Goal: Task Accomplishment & Management: Complete application form

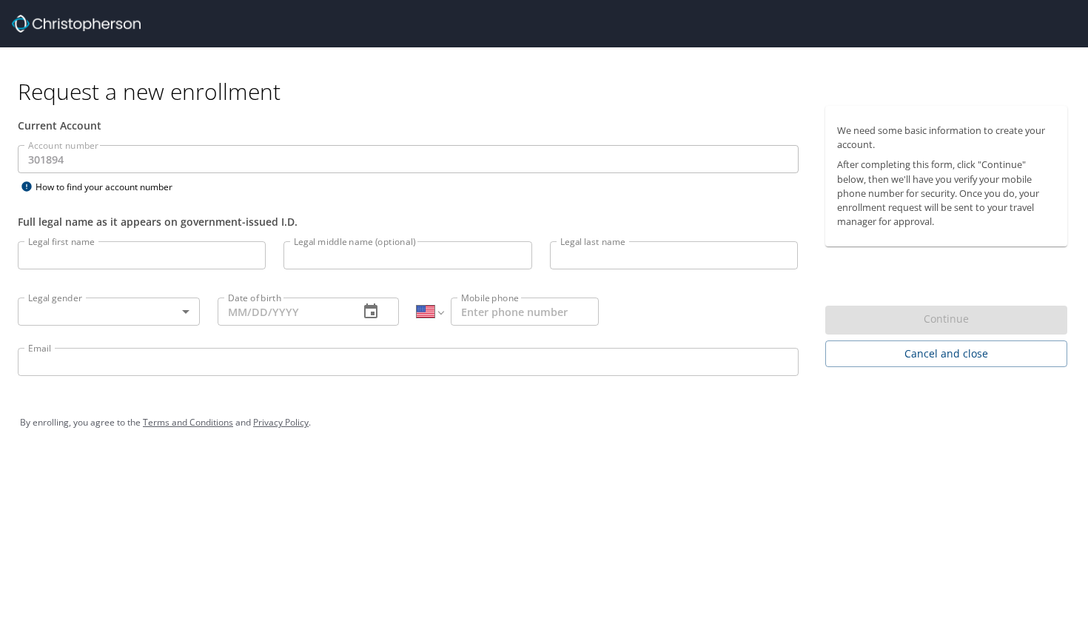
select select "US"
click at [85, 264] on input "Legal first name" at bounding box center [142, 255] width 248 height 28
type input "Olivia"
type input "Rose"
type input "Reed"
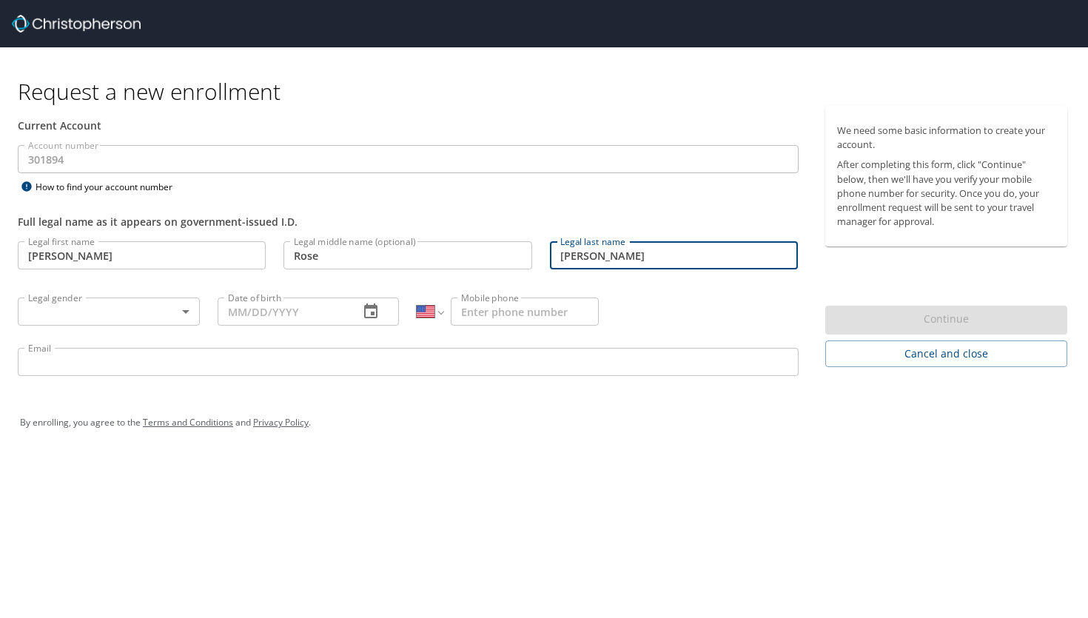
click at [129, 313] on body "Request a new enrollment Current Account Account number 301894 Account number H…" at bounding box center [544, 309] width 1088 height 618
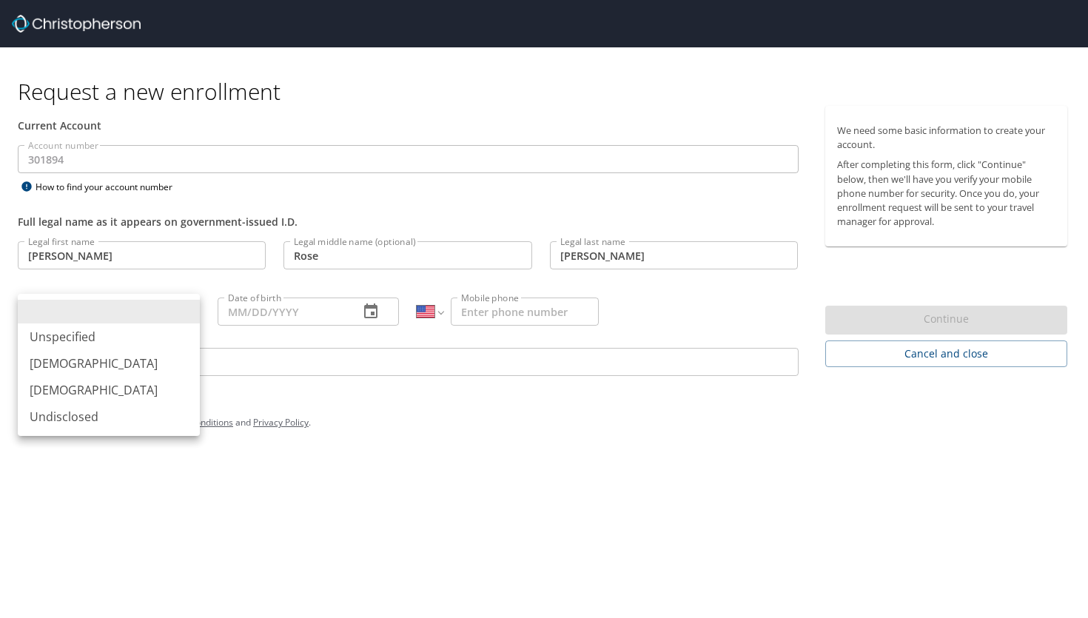
click at [99, 392] on li "Female" at bounding box center [109, 390] width 182 height 27
type input "Female"
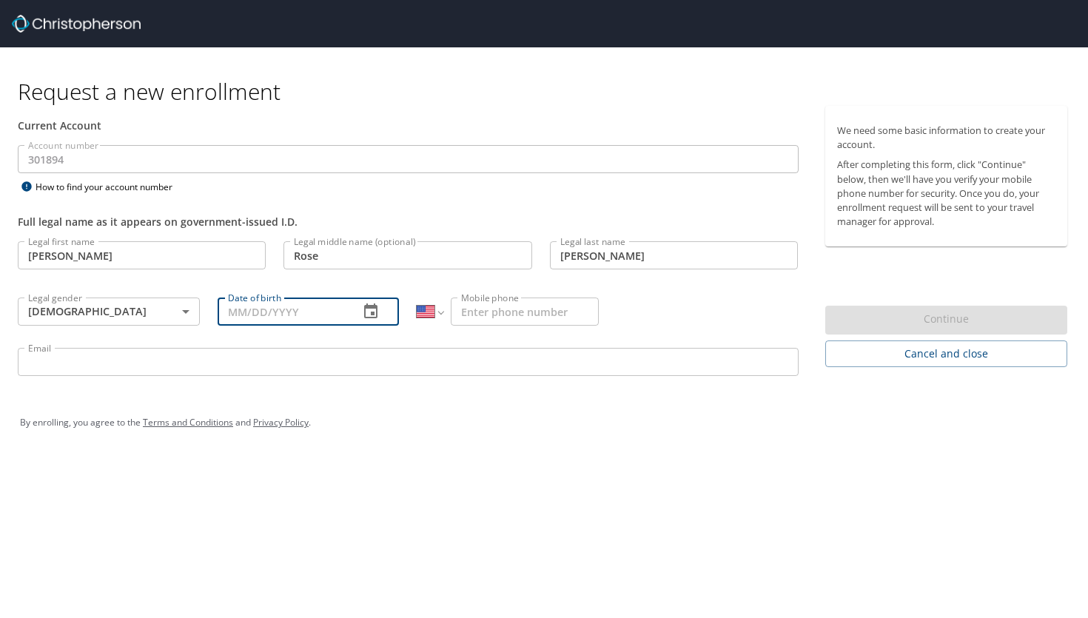
click at [259, 314] on input "Date of birth" at bounding box center [283, 312] width 130 height 28
type input "03/30/1995"
click at [515, 316] on input "Mobile phone" at bounding box center [525, 312] width 148 height 28
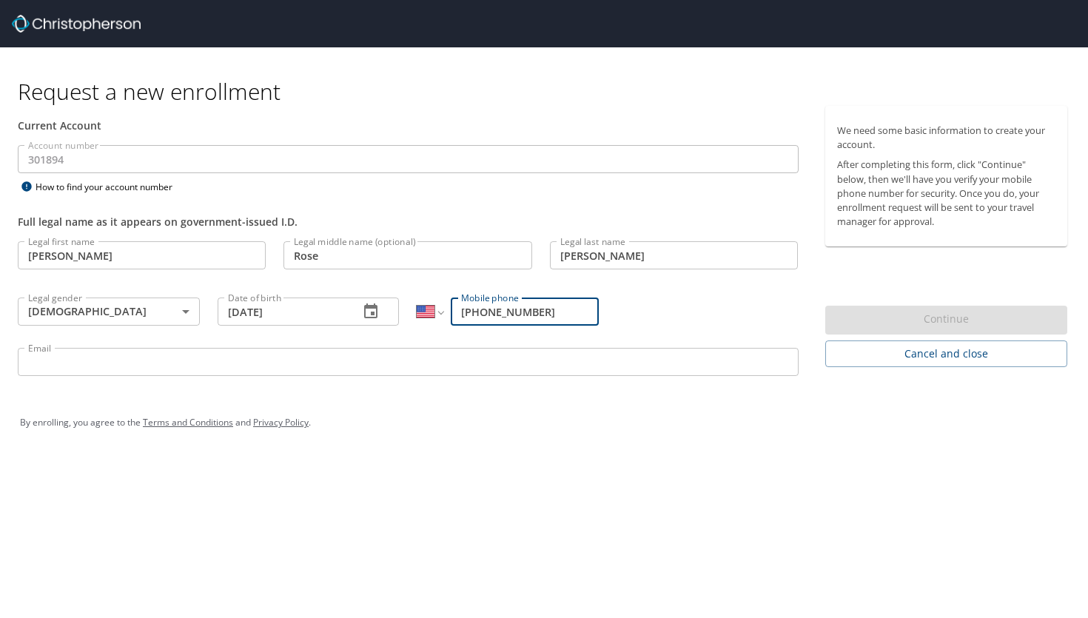
type input "(352) 359-7332"
click at [227, 358] on input "Email" at bounding box center [408, 362] width 781 height 28
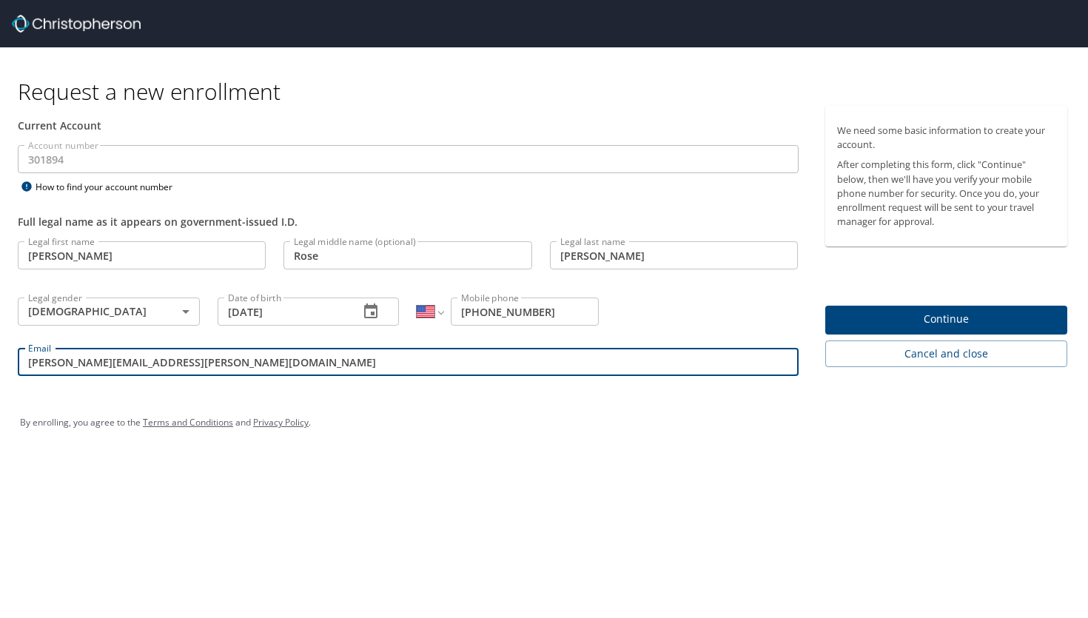
type input "olivia.reed@usskiandsnowboard.org"
click at [914, 320] on span "Continue" at bounding box center [946, 319] width 219 height 19
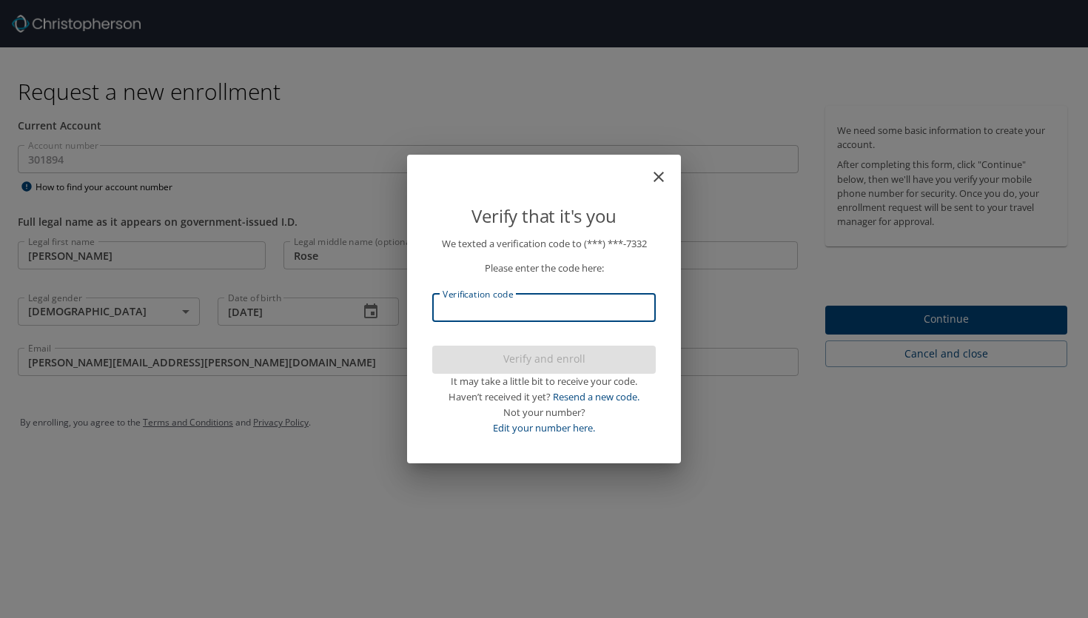
click at [484, 311] on input "Verification code" at bounding box center [544, 308] width 224 height 28
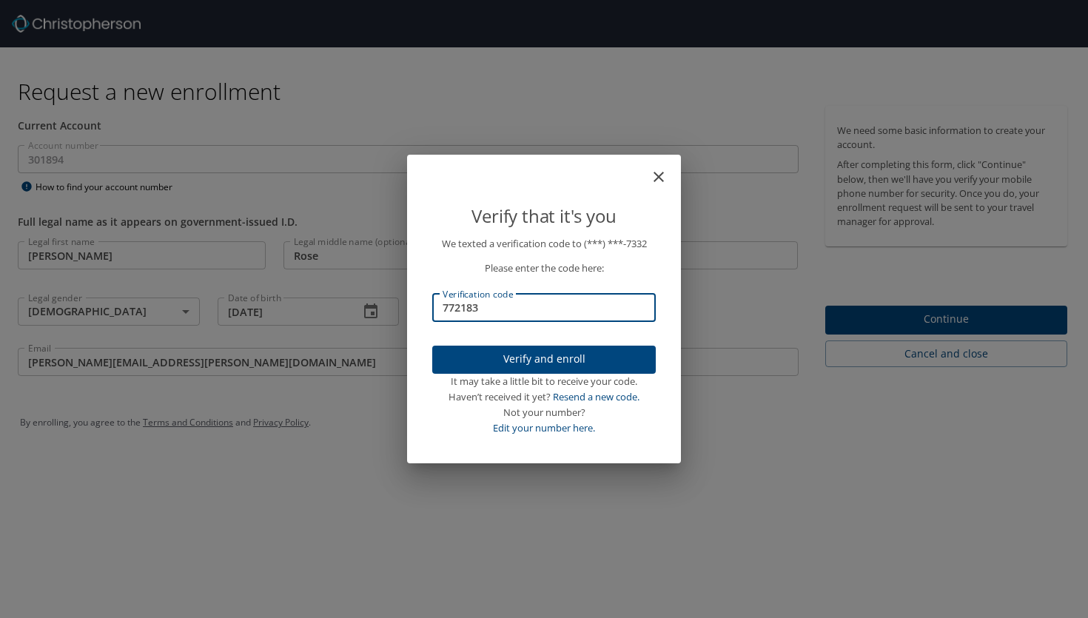
type input "772183"
click at [563, 359] on span "Verify and enroll" at bounding box center [544, 359] width 200 height 19
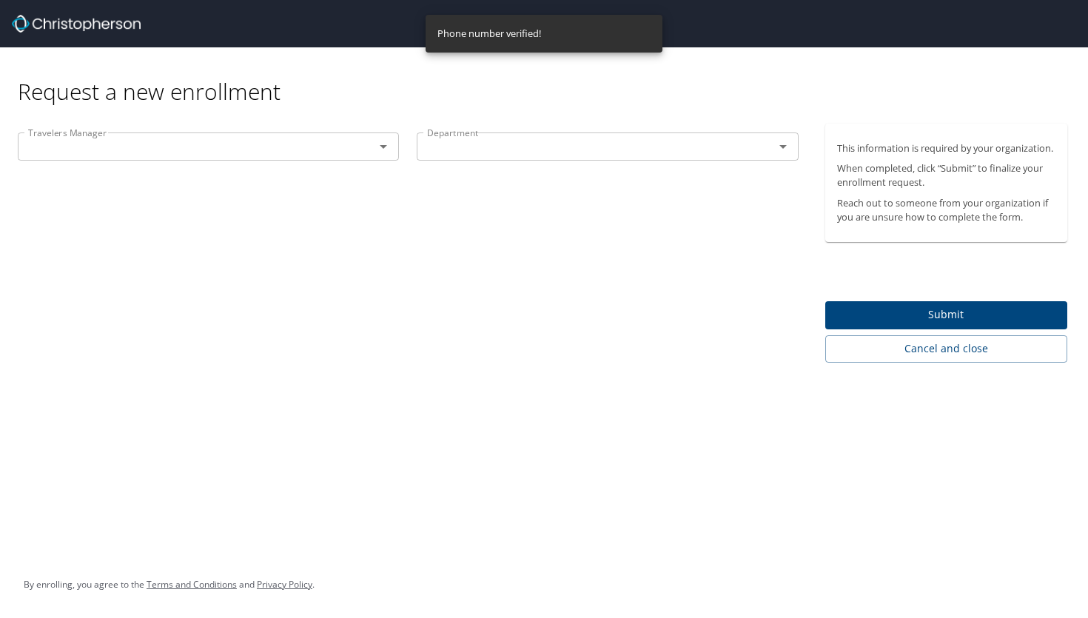
click at [210, 153] on input "text" at bounding box center [186, 146] width 329 height 19
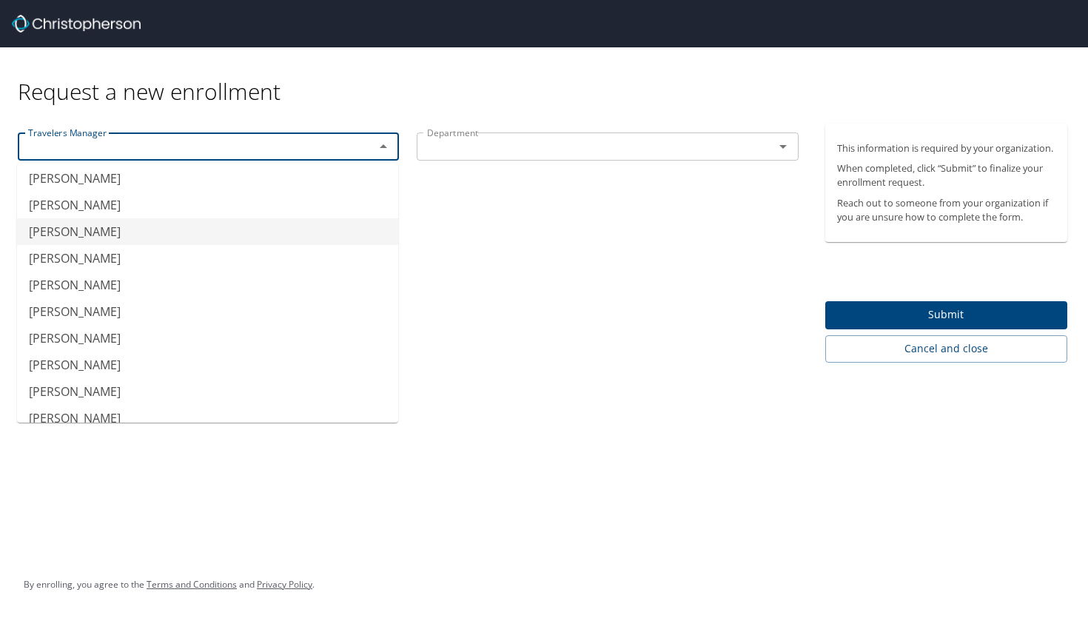
scroll to position [85, 0]
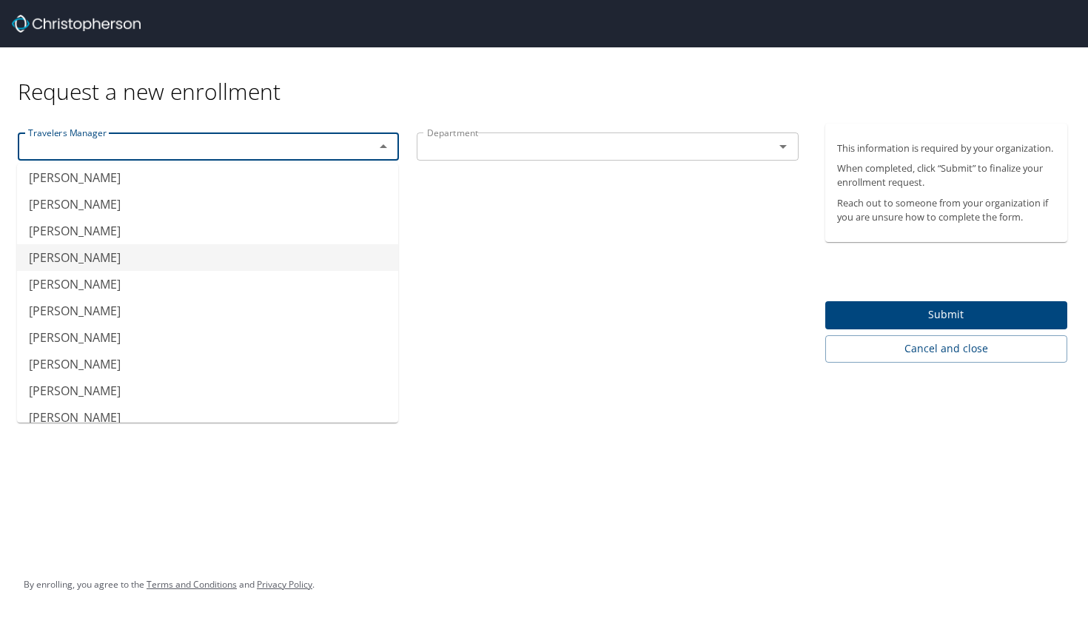
type input "Dave Finger"
click at [572, 145] on input "text" at bounding box center [585, 146] width 329 height 19
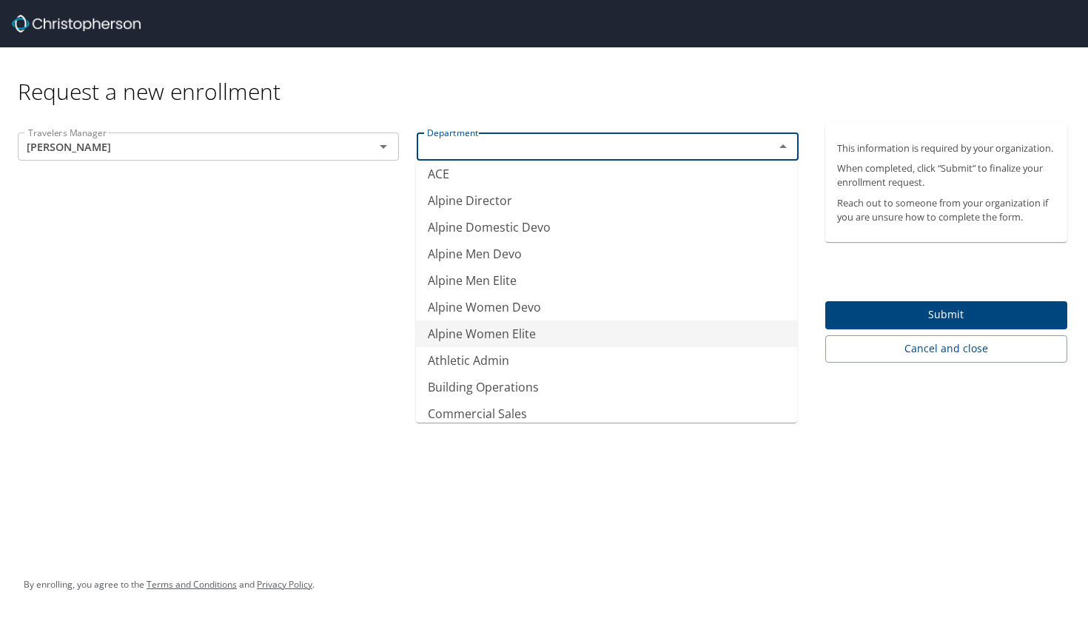
scroll to position [0, 0]
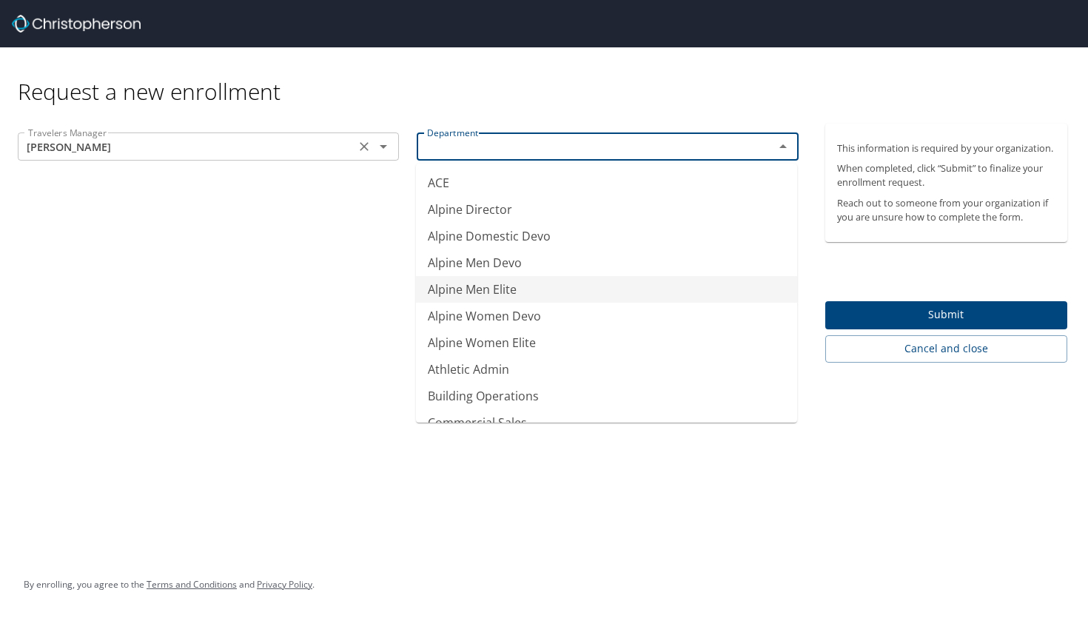
type input "Alpine Men Elite"
click at [325, 141] on input "Dave Finger" at bounding box center [186, 146] width 329 height 19
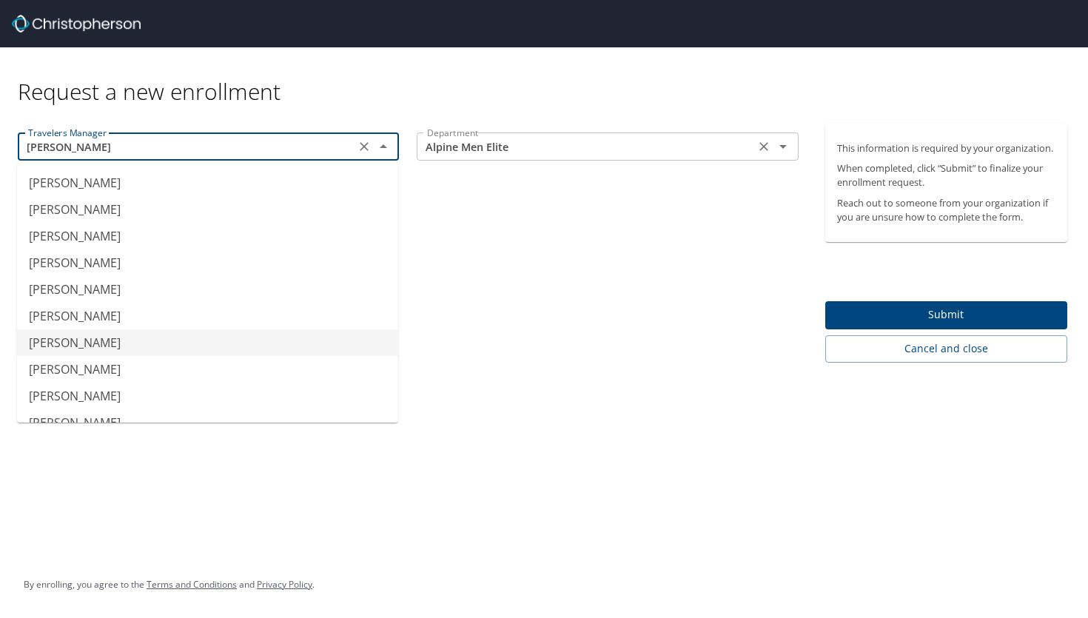
click at [463, 135] on div "Alpine Men Elite Department" at bounding box center [607, 147] width 381 height 28
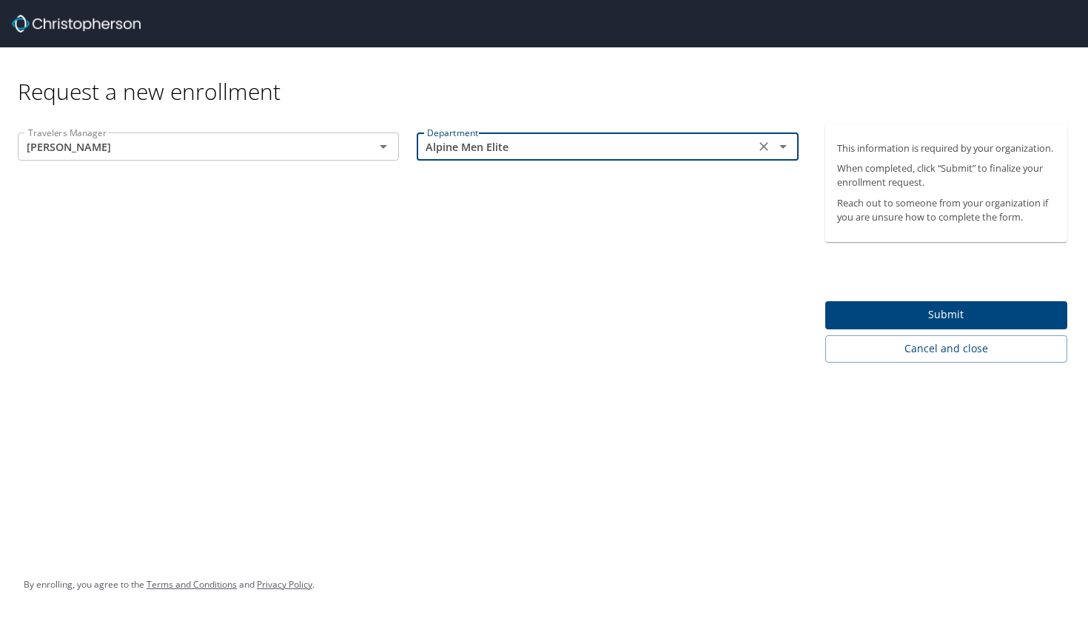
click at [773, 150] on button "Open" at bounding box center [783, 146] width 21 height 21
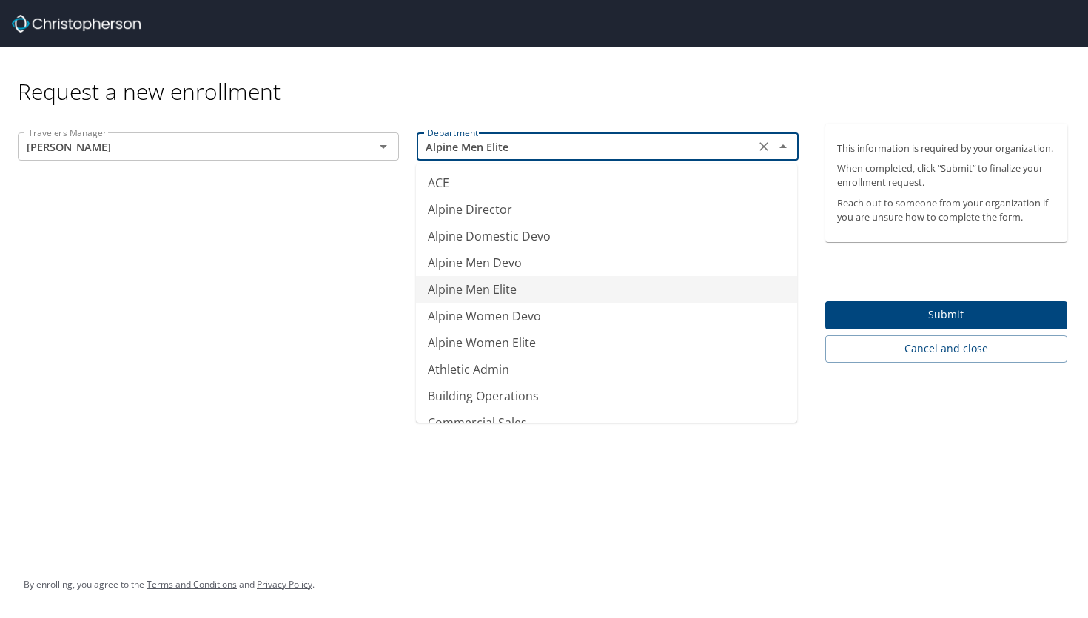
click at [763, 144] on icon "Clear" at bounding box center [764, 146] width 15 height 15
click at [229, 159] on div "Dave Finger Travelers Manager" at bounding box center [208, 147] width 381 height 28
type input "ACE"
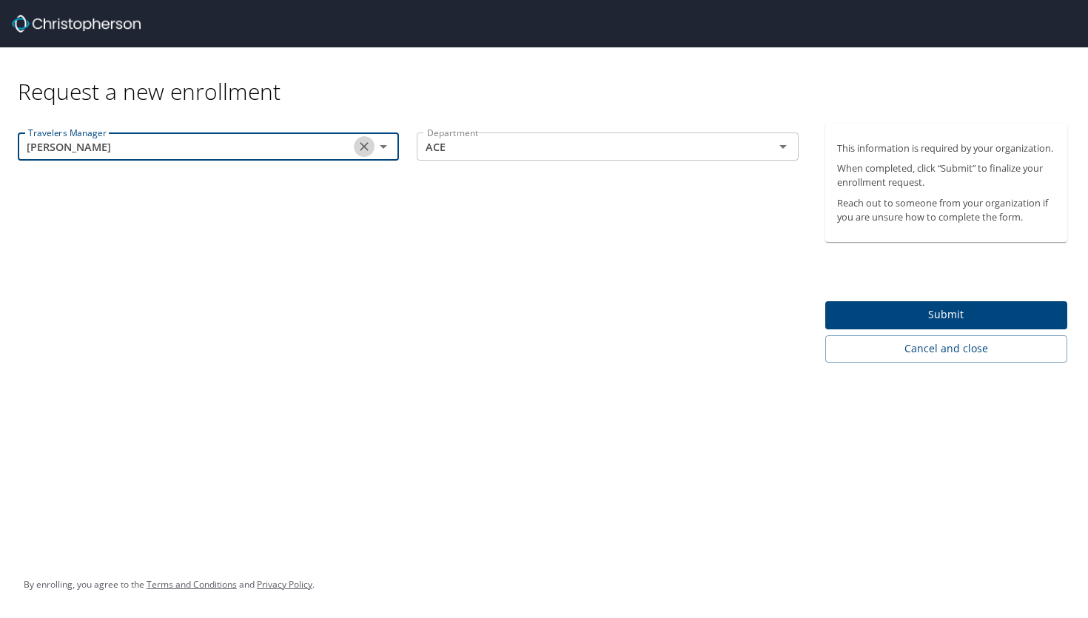
click at [365, 149] on icon "Clear" at bounding box center [364, 146] width 15 height 15
click at [387, 147] on icon "Open" at bounding box center [384, 147] width 18 height 18
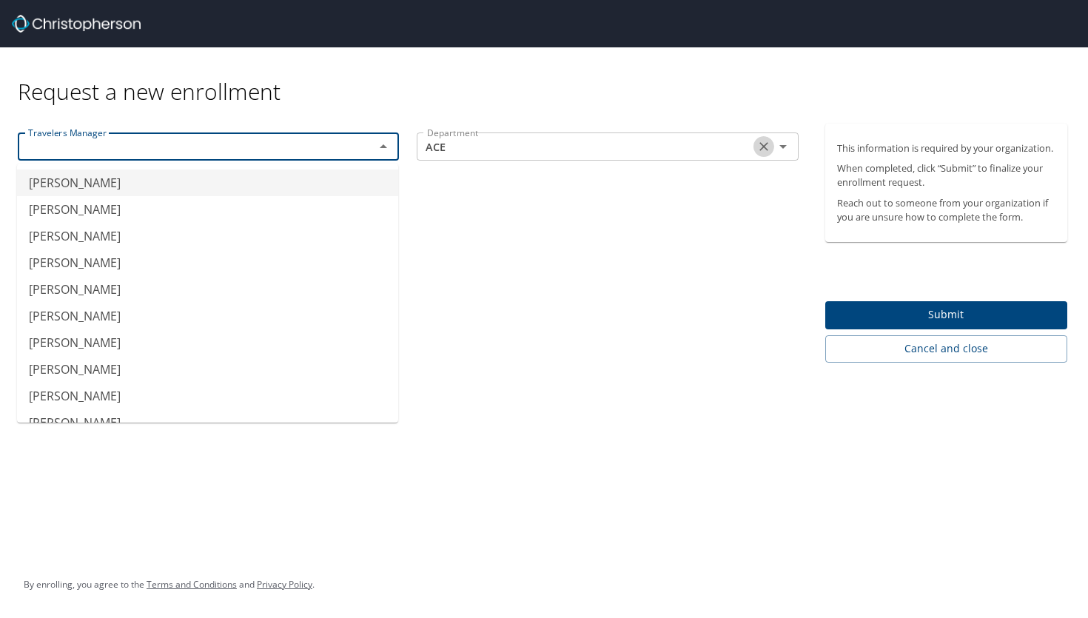
click at [761, 147] on icon "Clear" at bounding box center [764, 146] width 15 height 15
type input "Ali Holum"
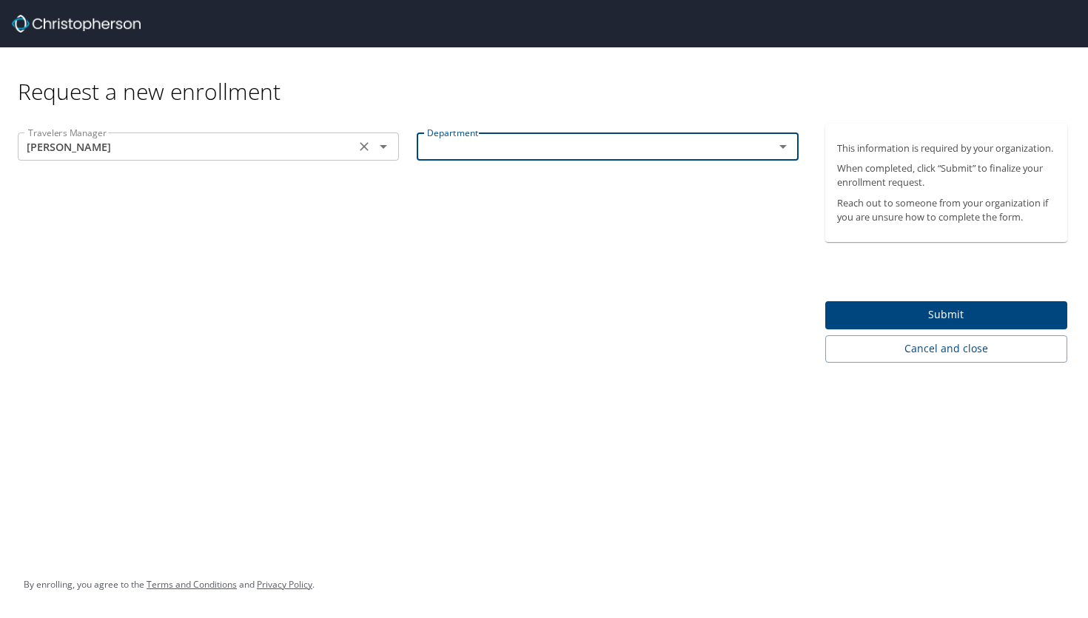
click at [371, 150] on icon "Clear" at bounding box center [364, 146] width 15 height 15
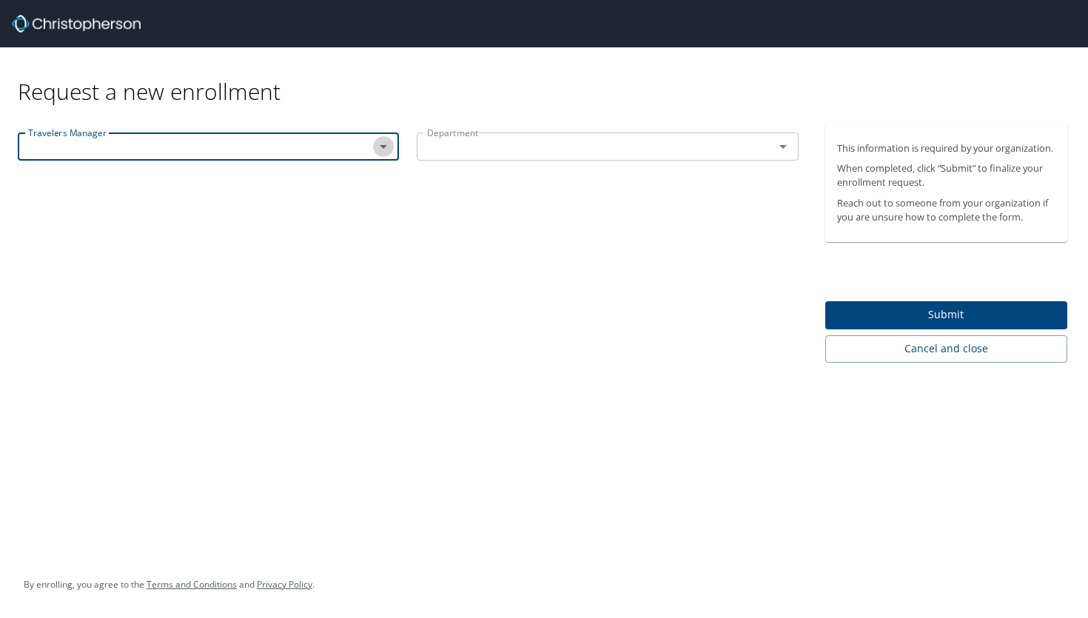
click at [383, 148] on icon "Open" at bounding box center [384, 147] width 18 height 18
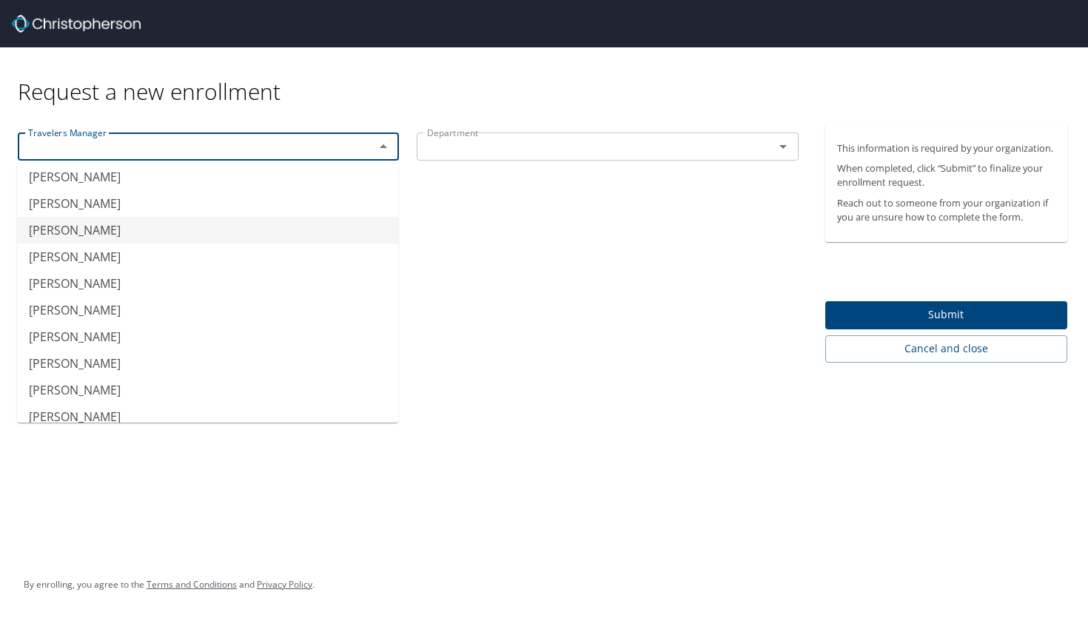
scroll to position [392, 0]
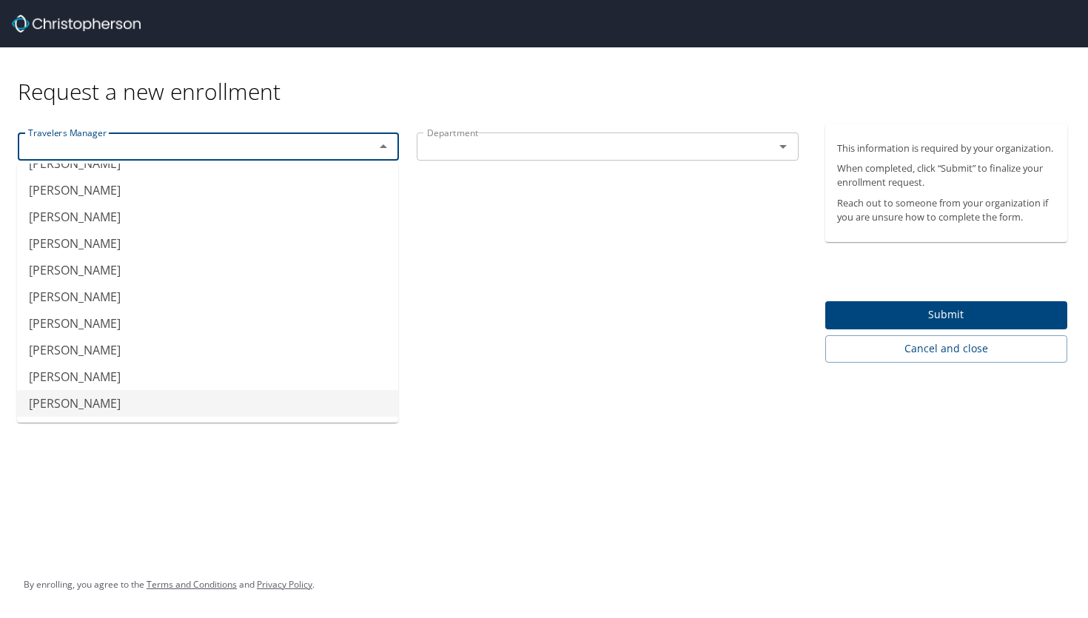
type input "Trisha Worthington"
click at [84, 446] on div "Request a new enrollment Travelers Manager Trisha Worthington Travelers Manager…" at bounding box center [544, 309] width 1088 height 618
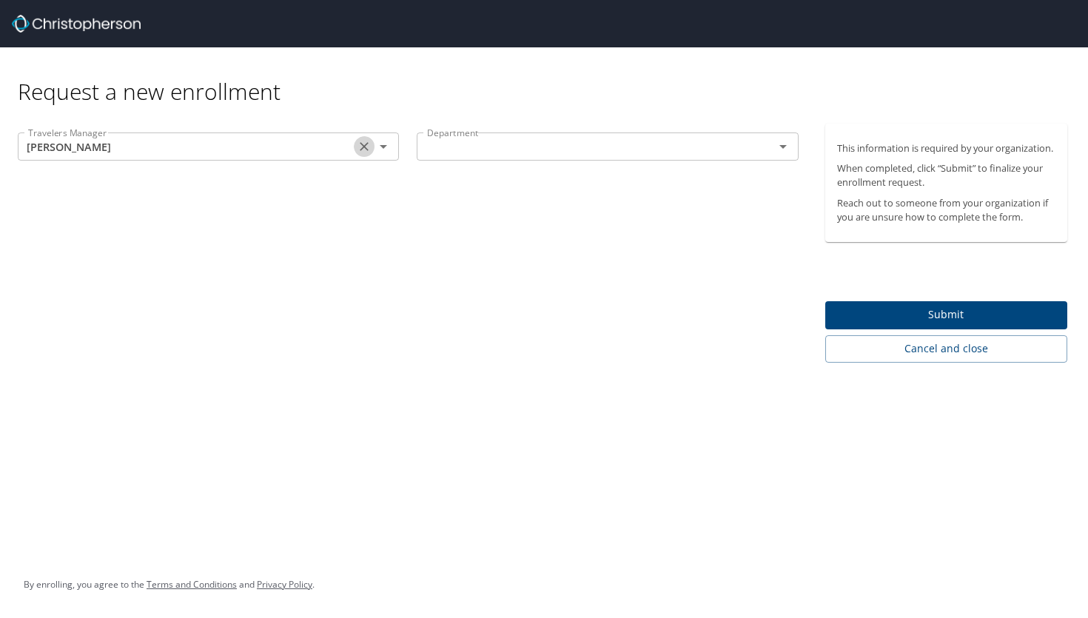
click at [361, 150] on icon "Clear" at bounding box center [364, 146] width 15 height 15
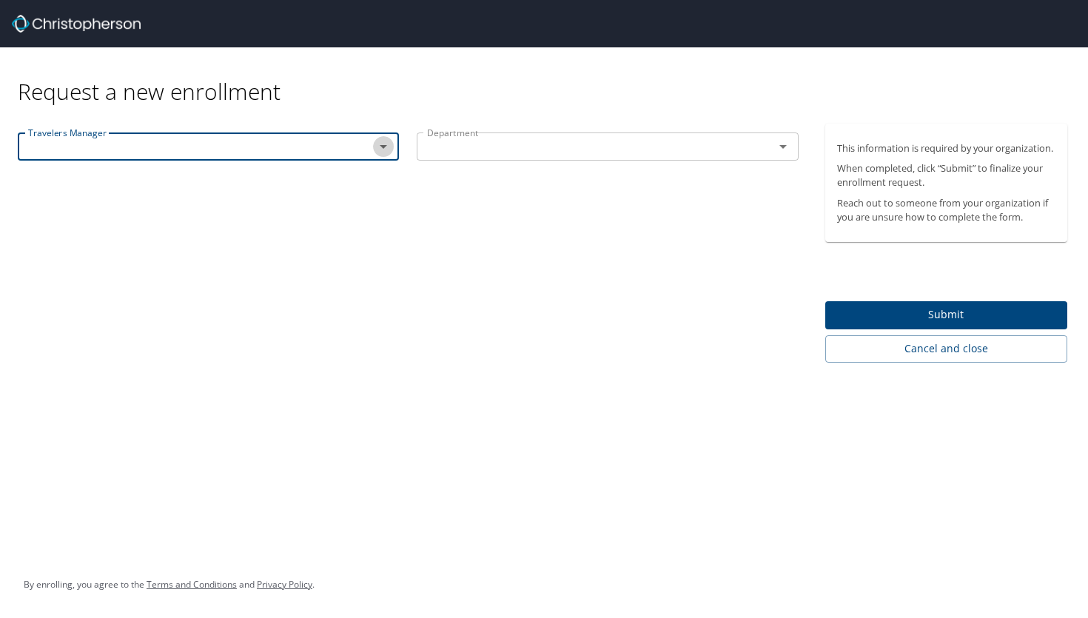
click at [389, 145] on icon "Open" at bounding box center [384, 147] width 18 height 18
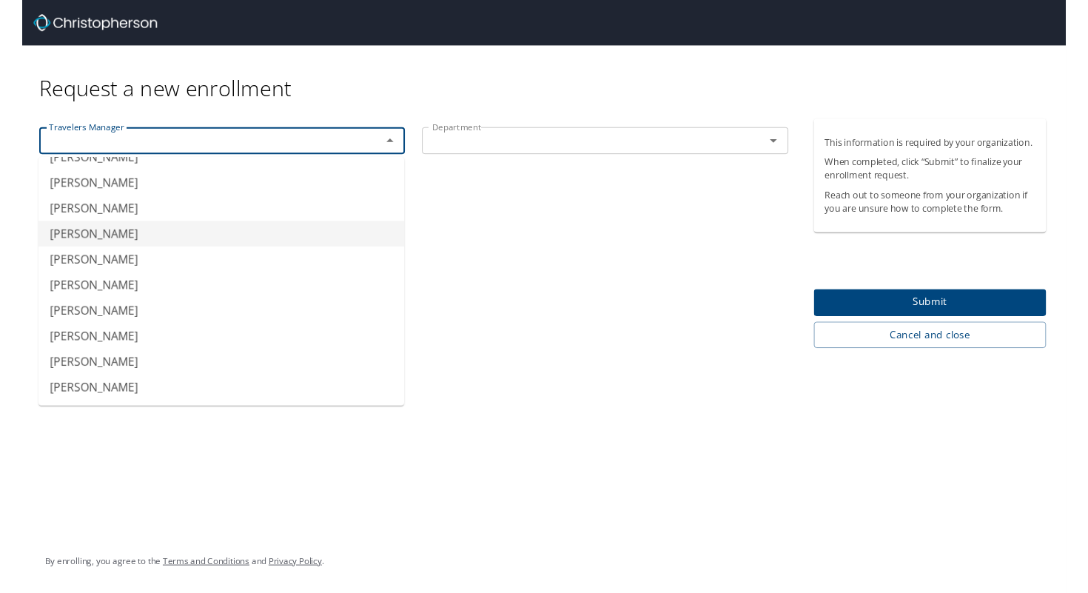
scroll to position [0, 0]
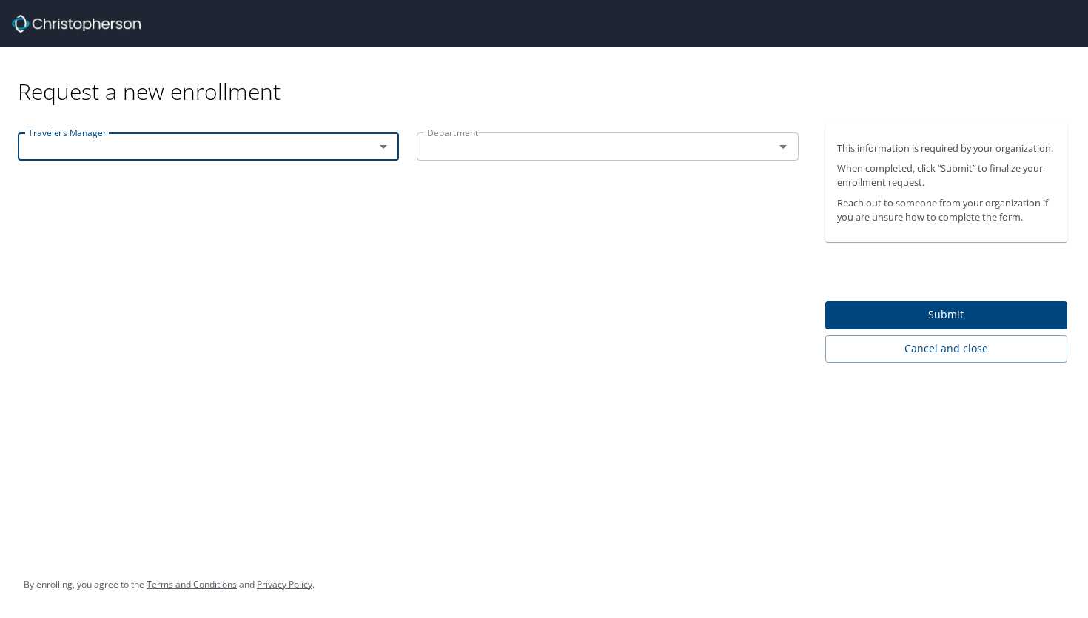
click at [292, 144] on input "text" at bounding box center [186, 146] width 329 height 19
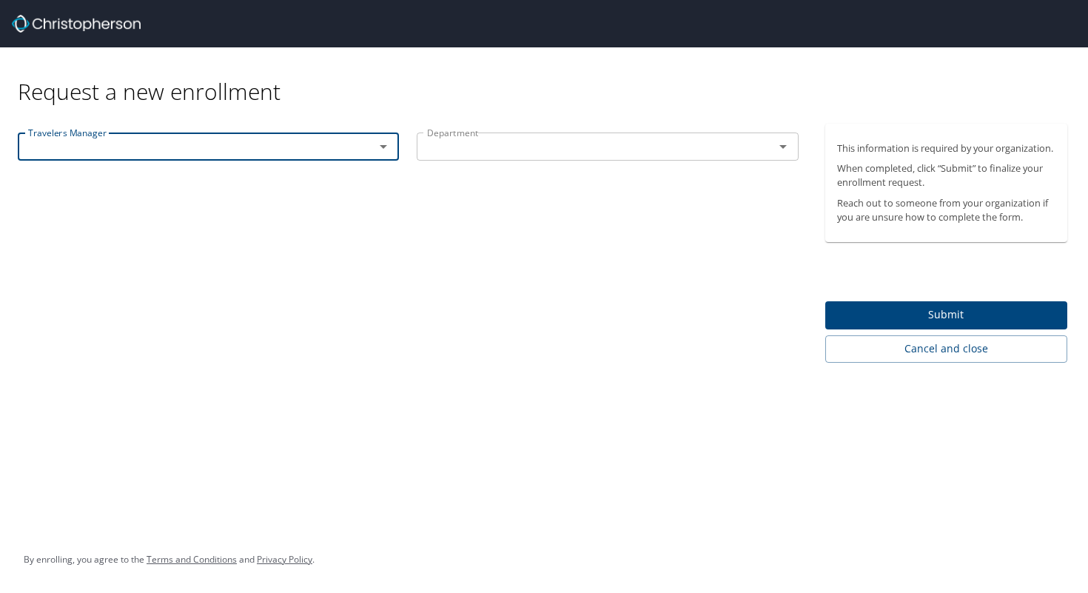
click at [385, 141] on icon "Open" at bounding box center [384, 147] width 18 height 18
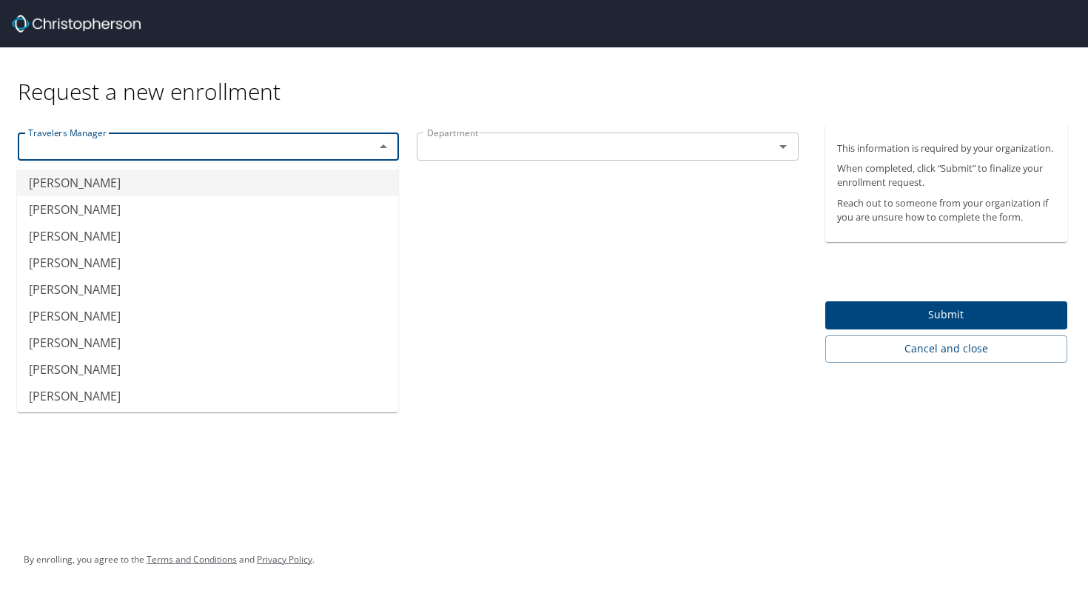
scroll to position [252, 0]
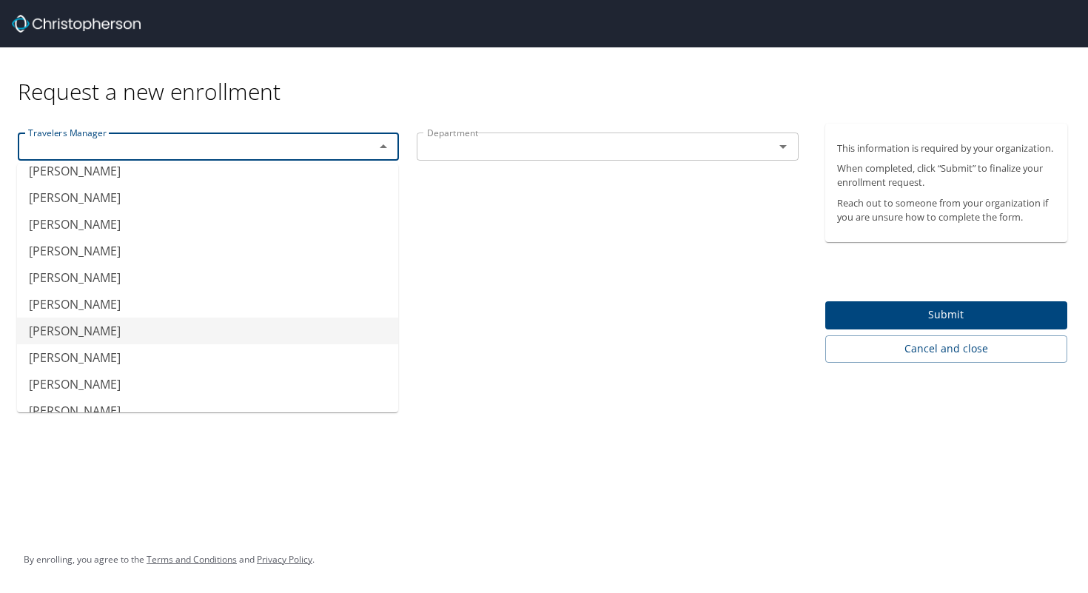
click at [133, 327] on li "Gwynn Watkins" at bounding box center [207, 331] width 381 height 27
type input "Gwynn Watkins"
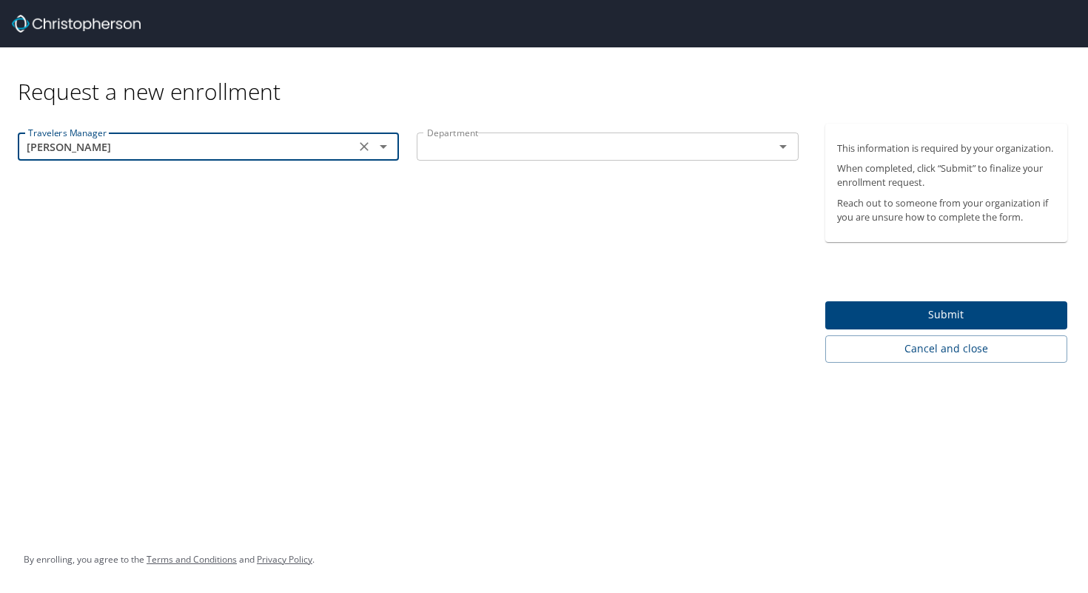
click at [524, 154] on input "text" at bounding box center [585, 146] width 329 height 19
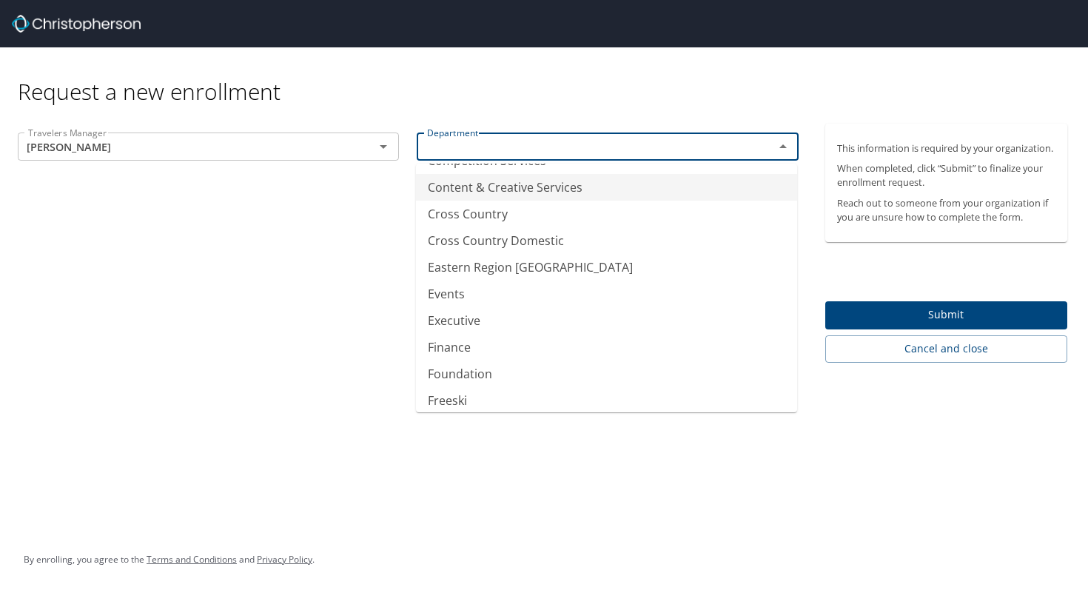
scroll to position [323, 0]
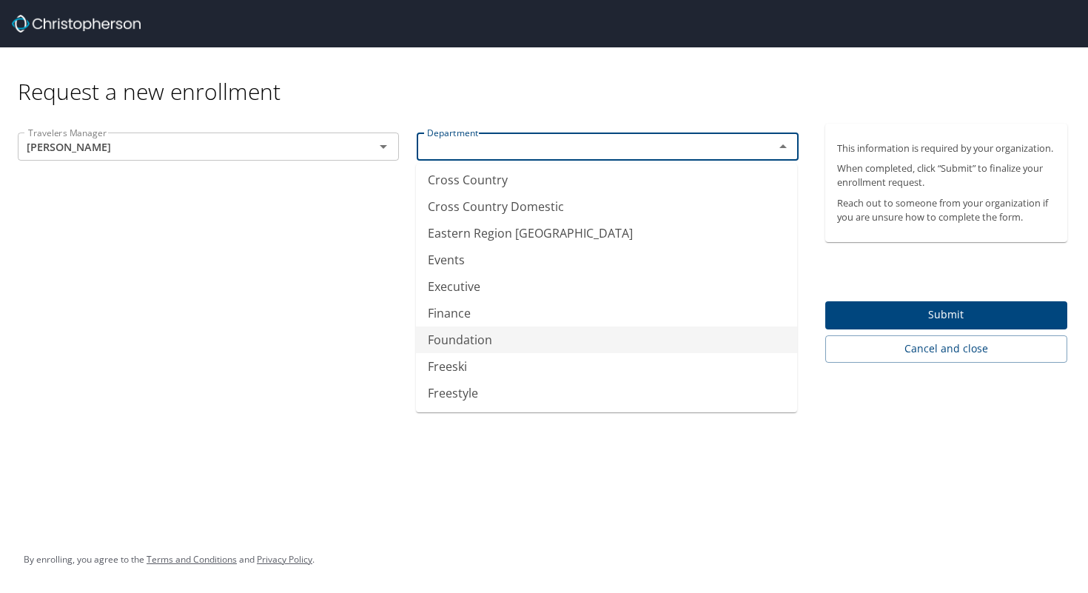
click at [532, 327] on li "Foundation" at bounding box center [606, 340] width 381 height 27
type input "Foundation"
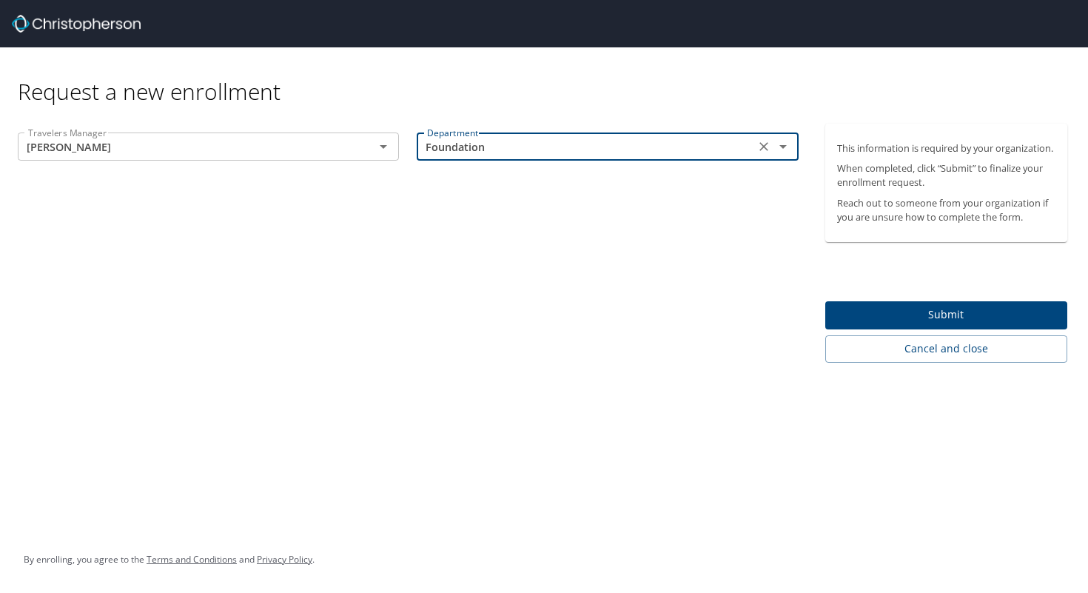
click at [954, 315] on span "Submit" at bounding box center [946, 315] width 219 height 19
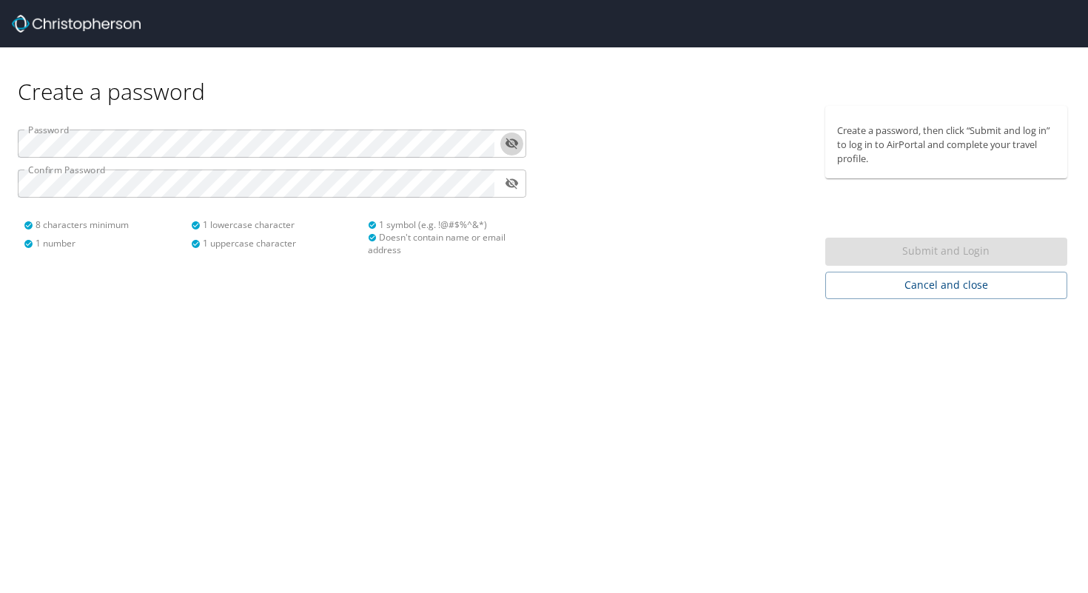
click at [512, 141] on icon "toggle password visibility" at bounding box center [512, 143] width 14 height 14
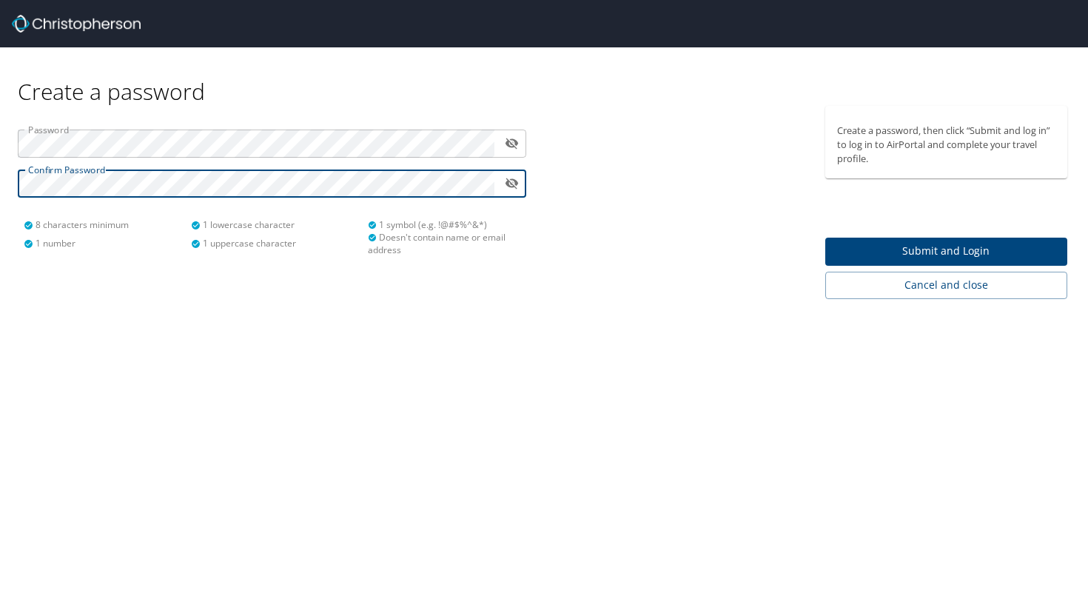
click at [965, 245] on span "Submit and Login" at bounding box center [946, 251] width 219 height 19
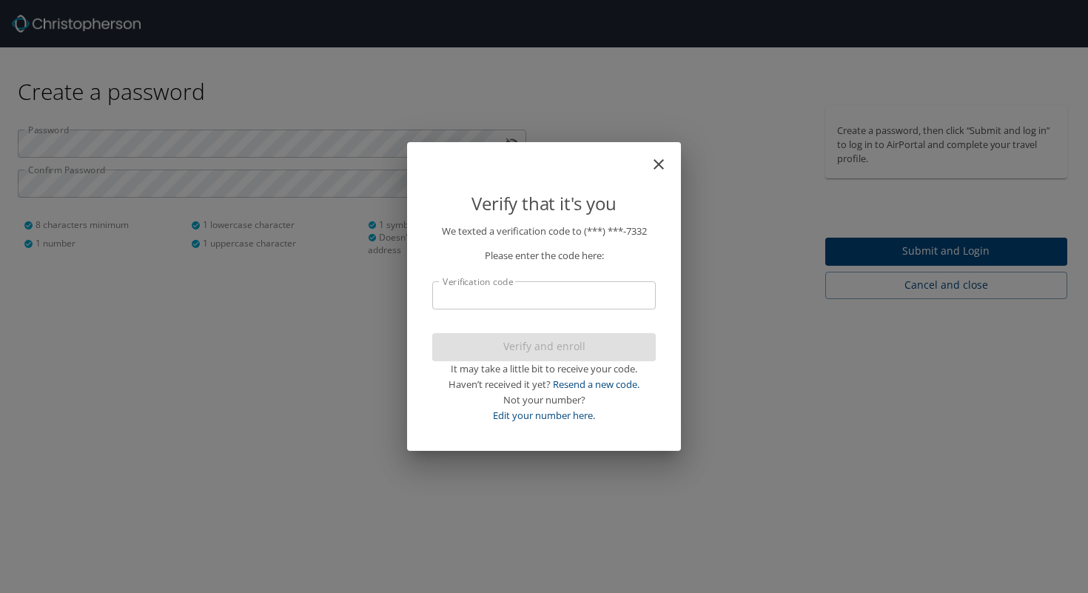
click at [543, 301] on input "Verification code" at bounding box center [544, 295] width 224 height 28
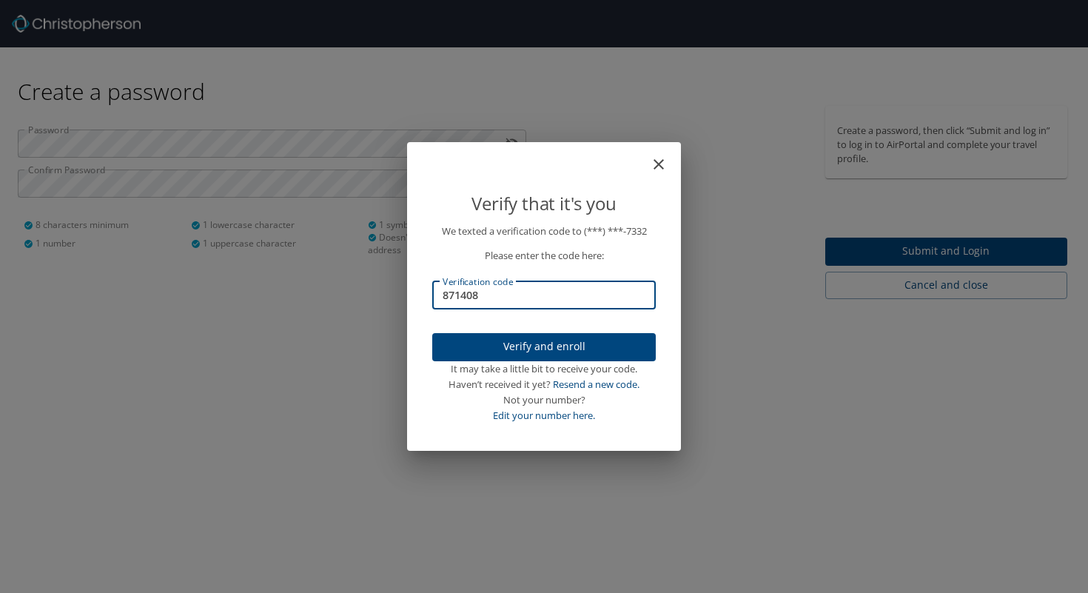
type input "871408"
click at [586, 341] on span "Verify and enroll" at bounding box center [544, 347] width 200 height 19
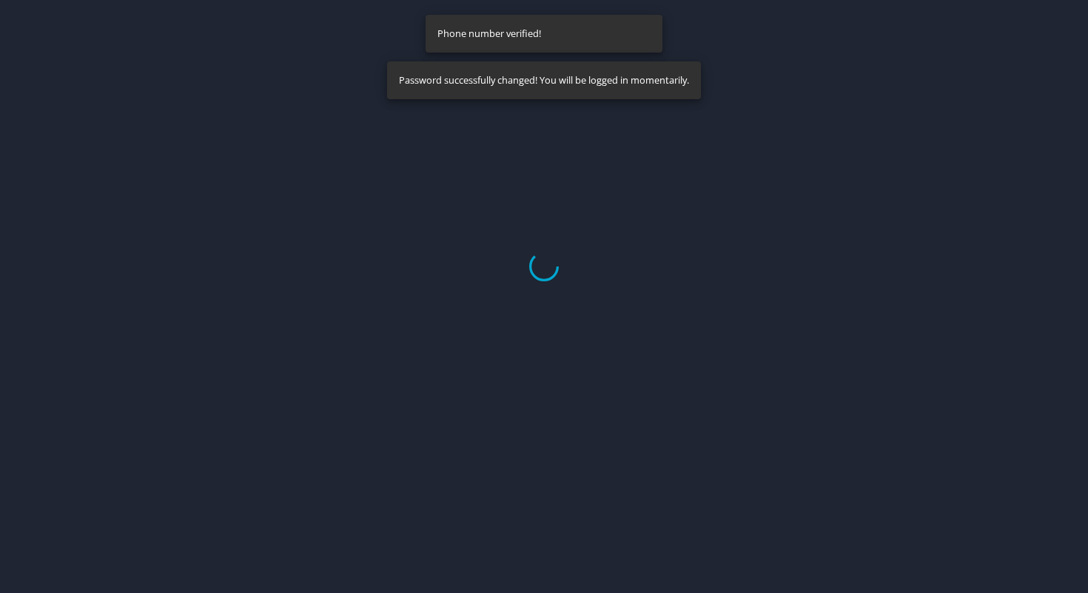
select select "US"
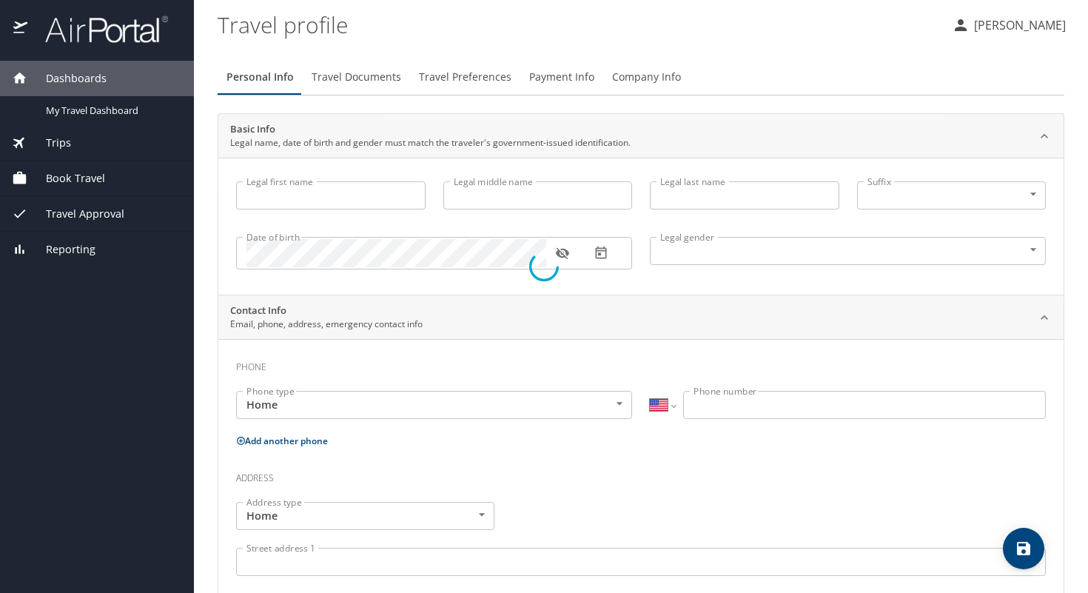
type input "Olivia"
type input "Rose"
type input "Reed"
type input "Female"
select select "US"
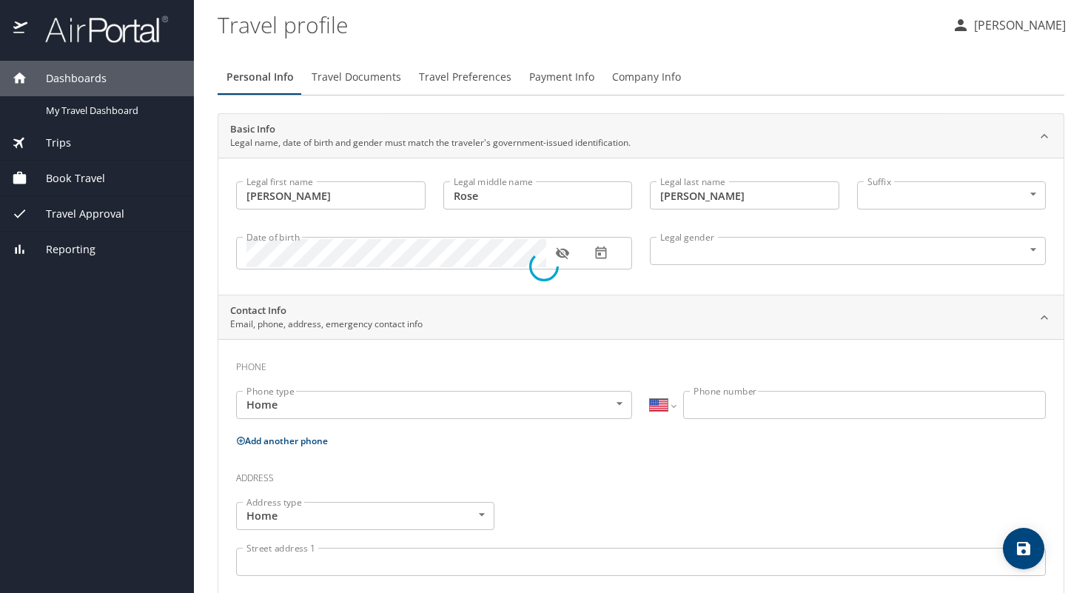
select select "US"
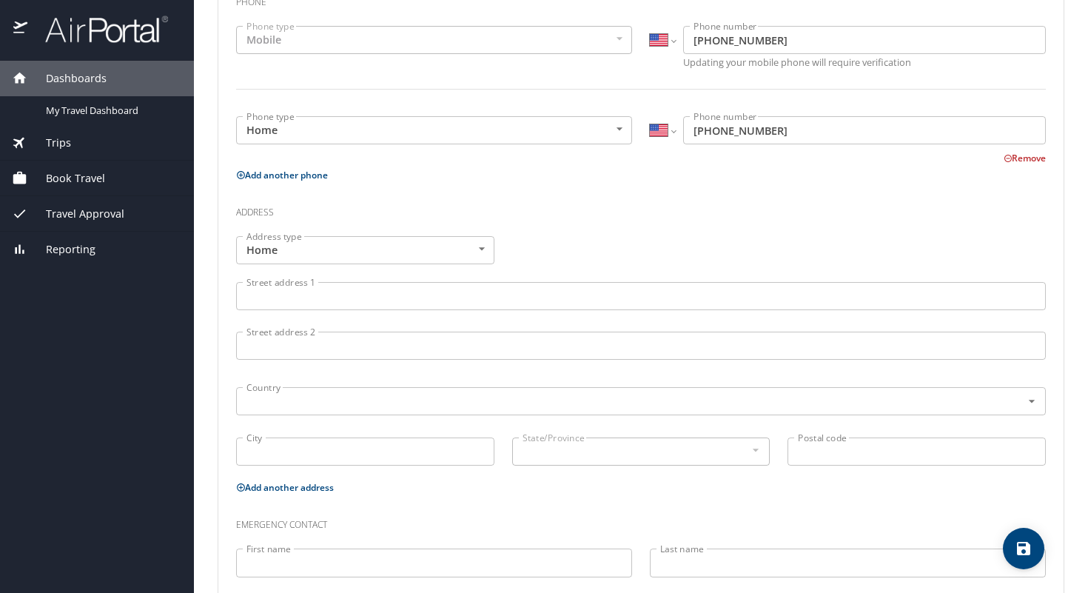
scroll to position [446, 0]
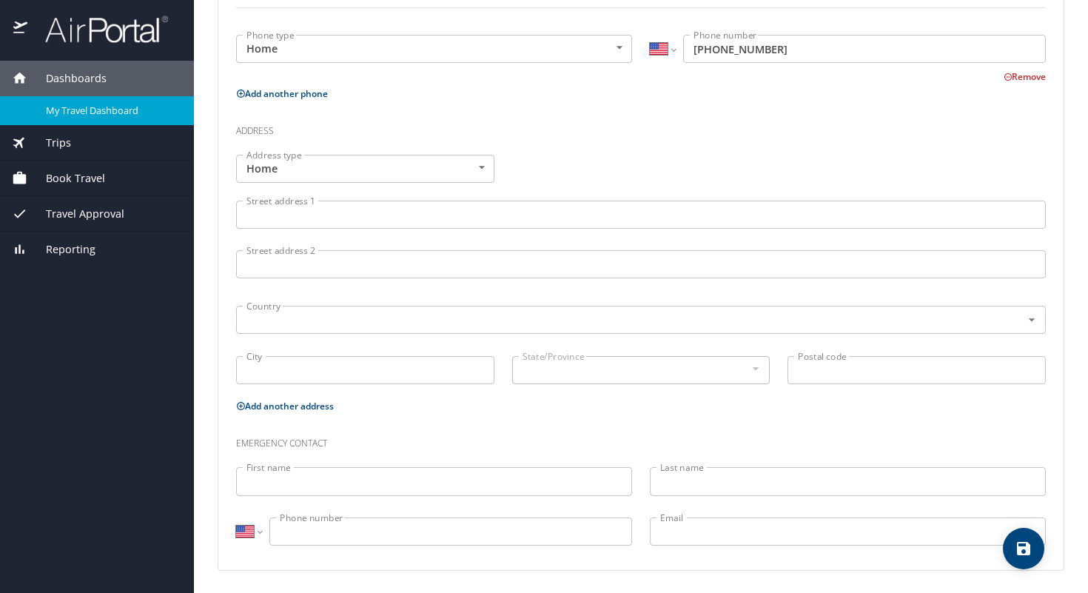
click at [81, 113] on span "My Travel Dashboard" at bounding box center [111, 111] width 130 height 14
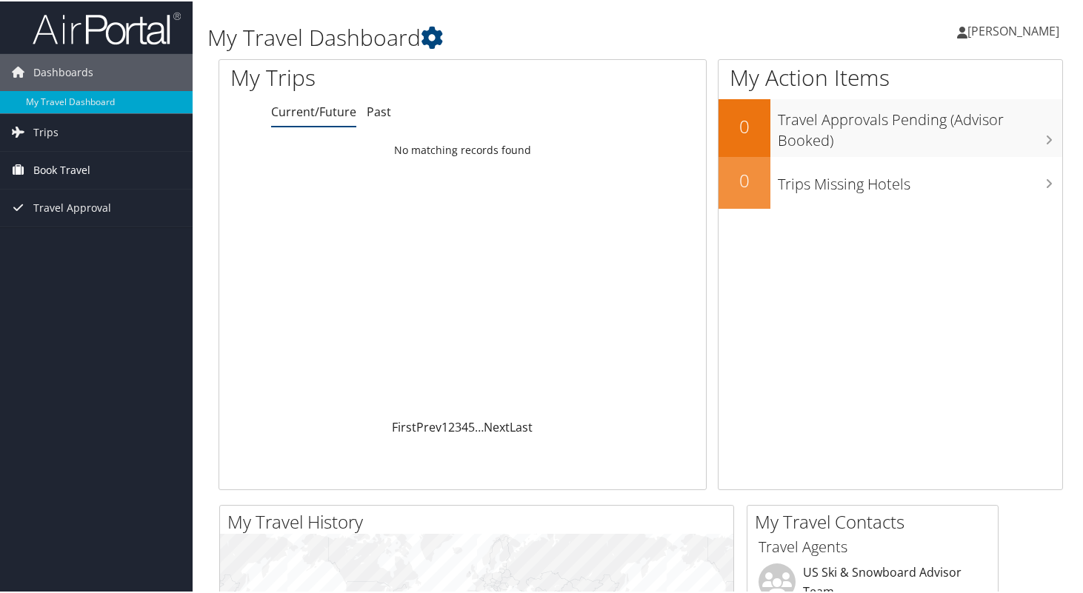
click at [56, 170] on span "Book Travel" at bounding box center [61, 168] width 57 height 37
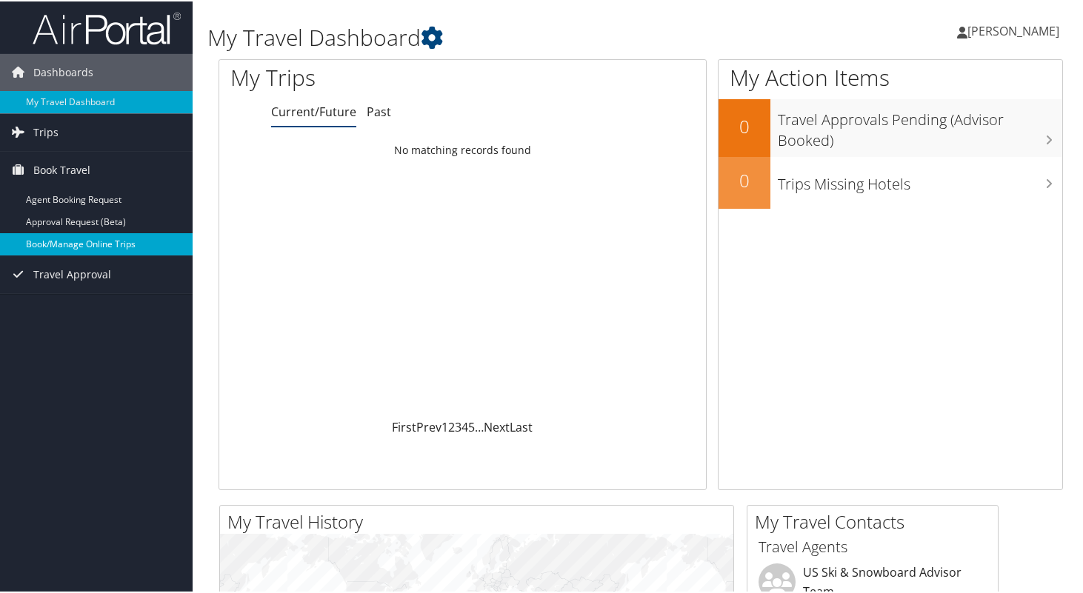
click at [64, 240] on link "Book/Manage Online Trips" at bounding box center [96, 243] width 193 height 22
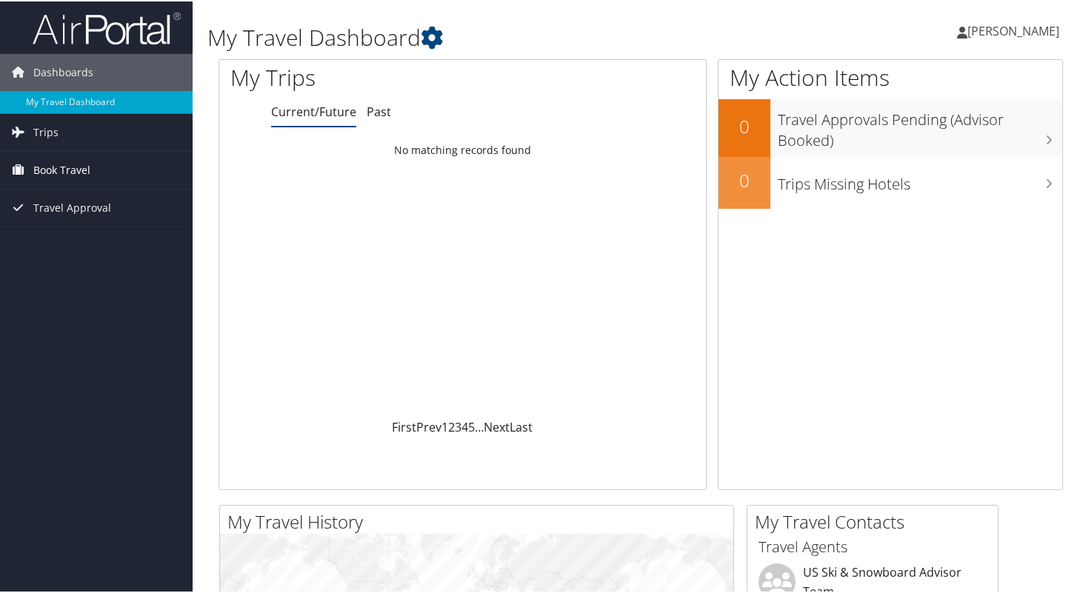
click at [73, 168] on span "Book Travel" at bounding box center [61, 168] width 57 height 37
click at [53, 164] on span "Book Travel" at bounding box center [61, 168] width 57 height 37
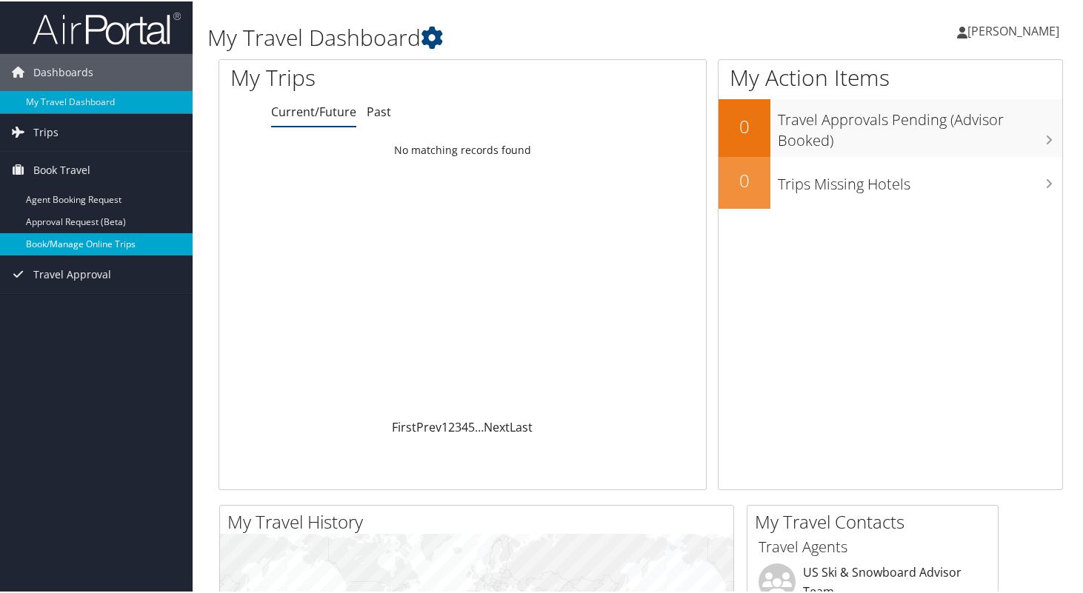
click at [98, 242] on link "Book/Manage Online Trips" at bounding box center [96, 243] width 193 height 22
click at [97, 242] on link "Book/Manage Online Trips" at bounding box center [96, 243] width 193 height 22
